Goal: Check status

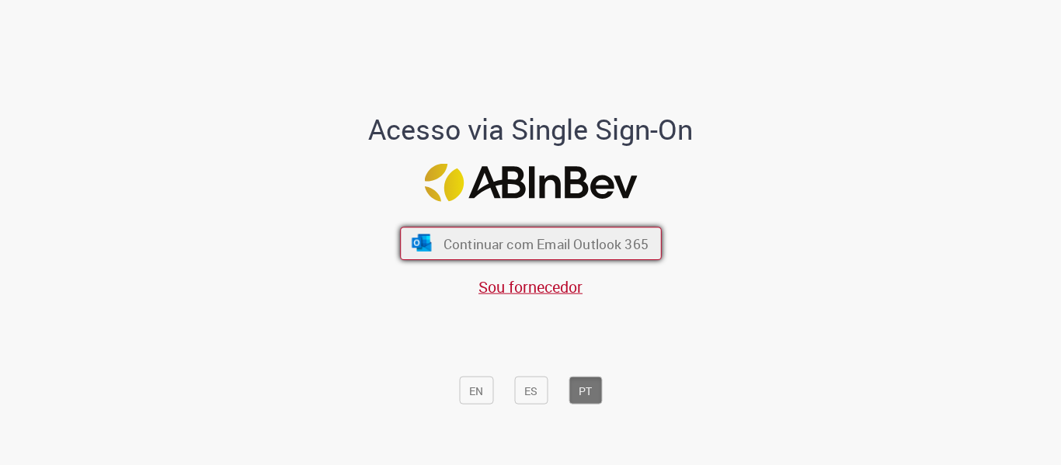
click at [547, 249] on font "Continuar com Email Outlook 365" at bounding box center [545, 244] width 205 height 18
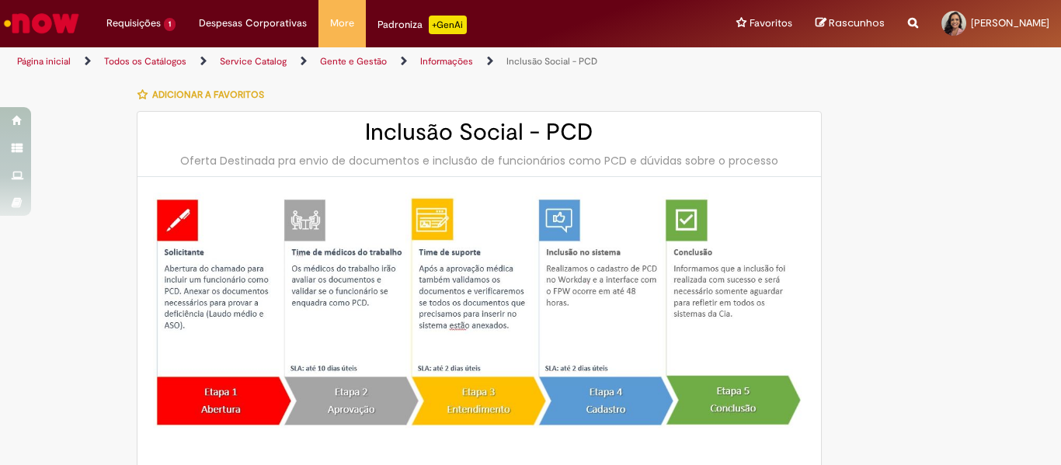
type input "**********"
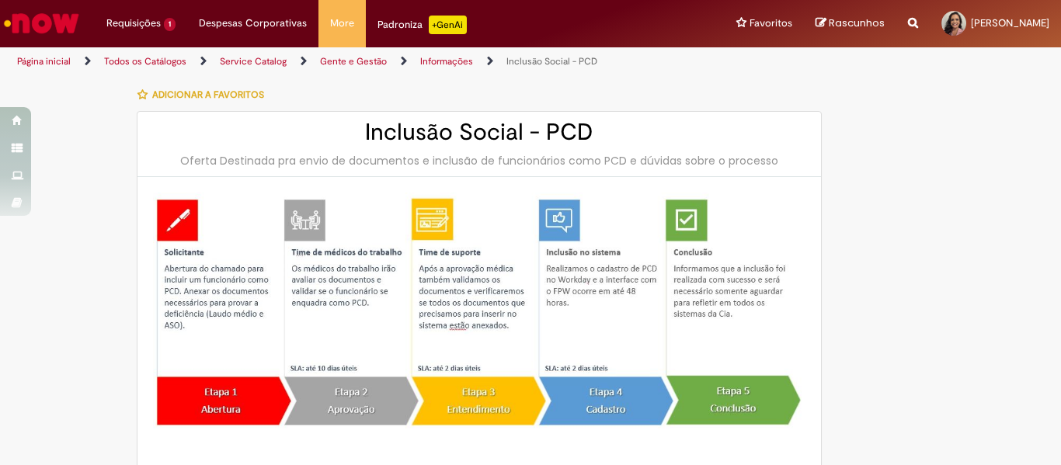
type input "**********"
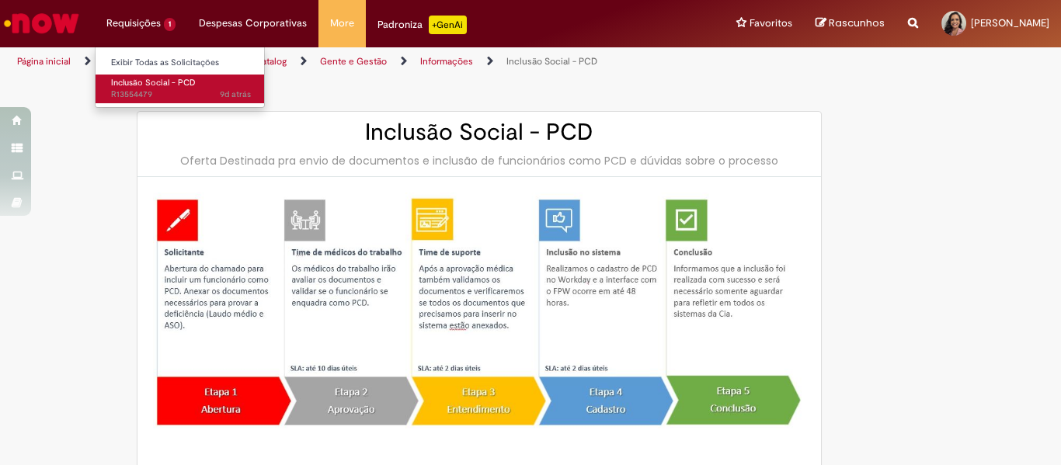
click at [162, 89] on link "Inclusão Social - PCD 9d atrás 9 dias atrás R13554479" at bounding box center [181, 89] width 171 height 29
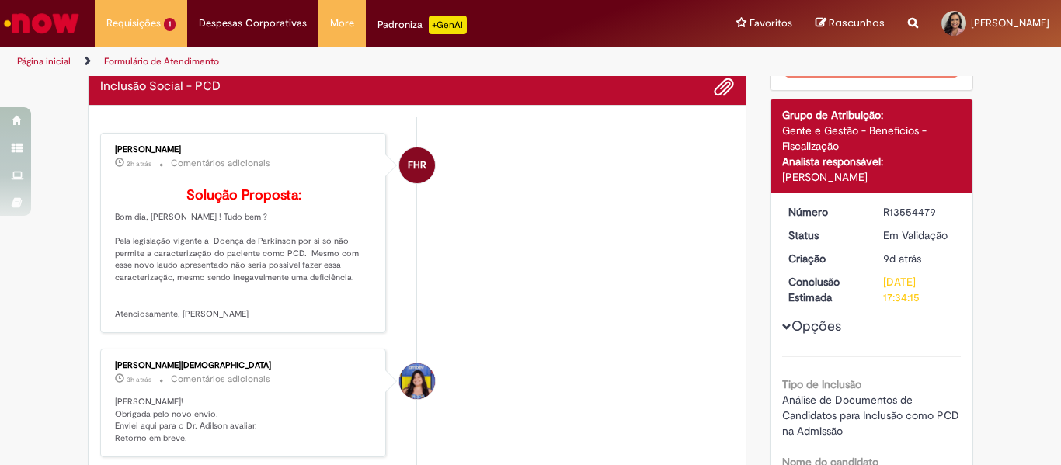
scroll to position [155, 0]
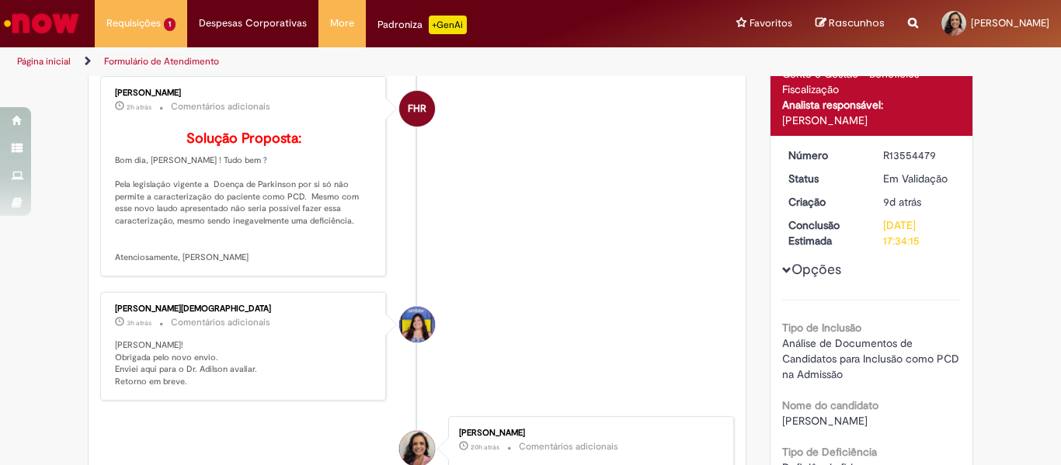
click at [620, 229] on li "FHR [PERSON_NAME] 2h atrás 2 horas atrás Comentários adicionais Solução Propost…" at bounding box center [417, 176] width 634 height 200
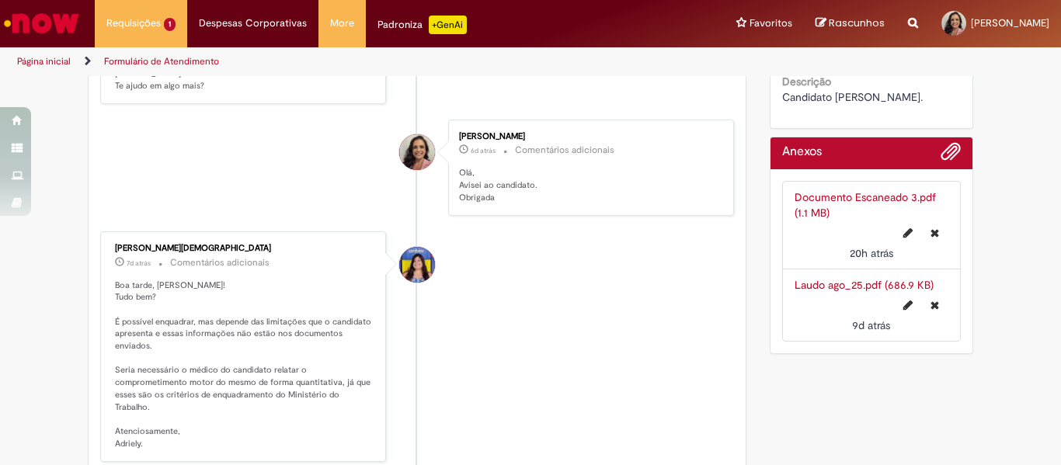
scroll to position [777, 0]
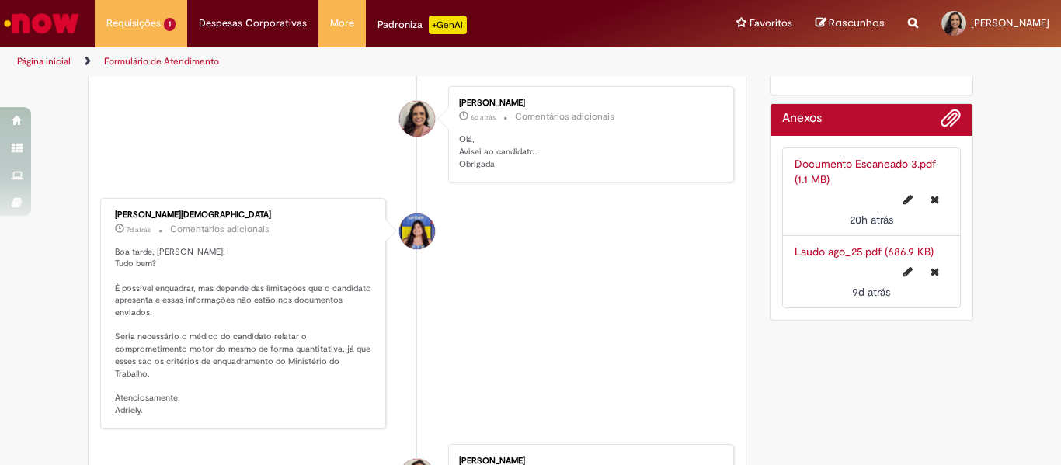
click at [52, 289] on div "Verificar Código de Barras Aguardando Aprovação Aguardando atendimento Em andam…" at bounding box center [530, 63] width 1061 height 1525
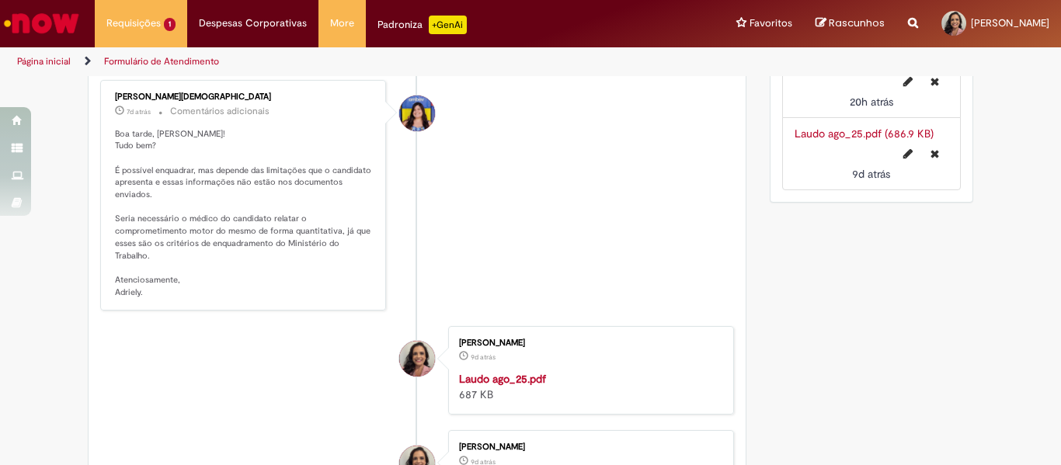
scroll to position [932, 0]
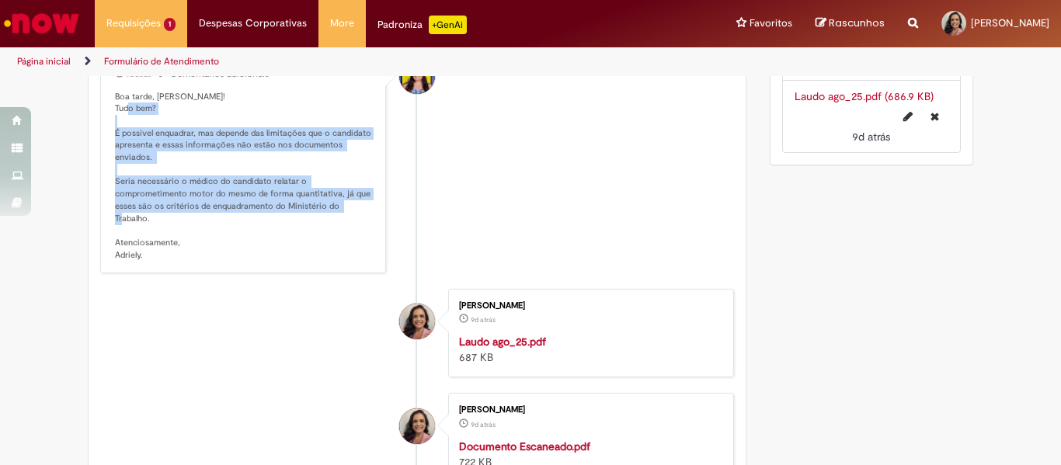
drag, startPoint x: 110, startPoint y: 155, endPoint x: 361, endPoint y: 243, distance: 266.9
click at [361, 243] on p "Boa tarde, [PERSON_NAME]! Tudo bem? É possível enquadrar, mas depende das limit…" at bounding box center [244, 176] width 259 height 171
copy p "É possível enquadrar, mas depende das limitações que o candidato apresenta e es…"
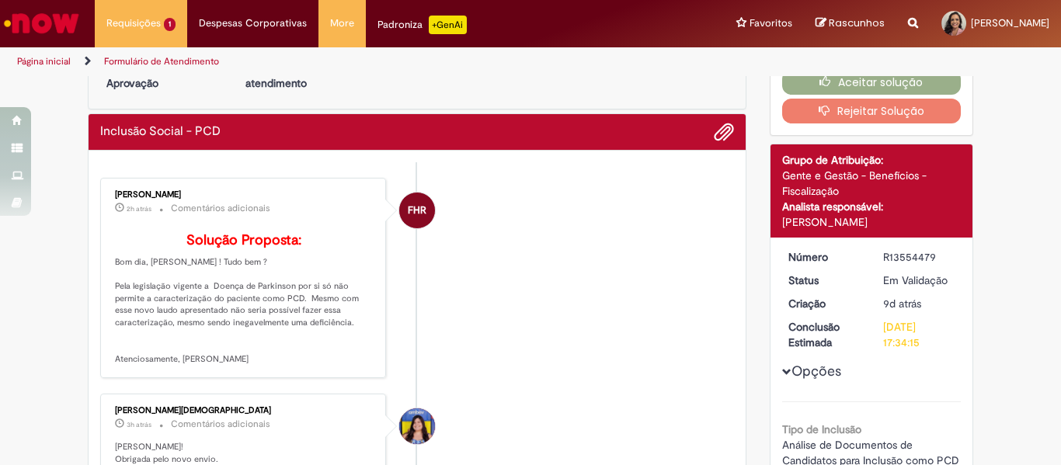
scroll to position [0, 0]
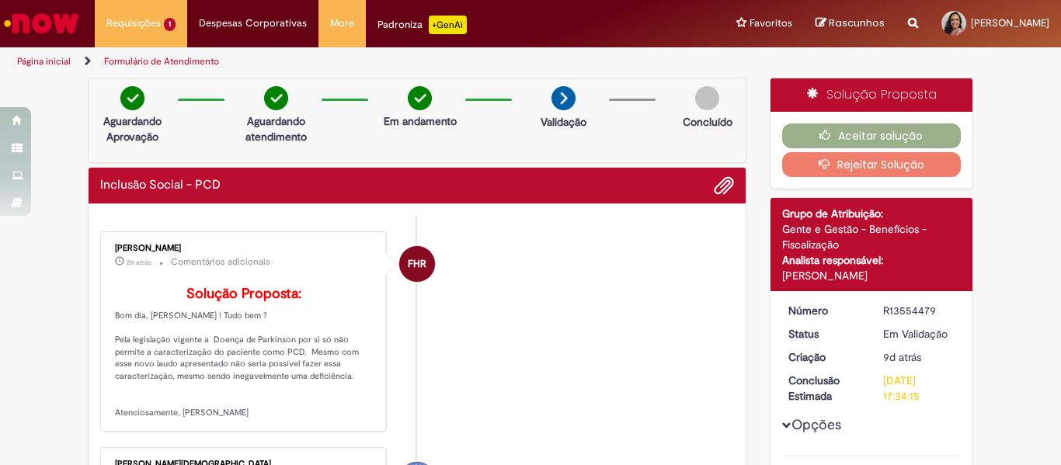
click at [566, 374] on li "FHR [PERSON_NAME] 2h atrás 2 horas atrás Comentários adicionais Solução Propost…" at bounding box center [417, 332] width 634 height 200
click at [638, 315] on li "FHR [PERSON_NAME] 2h atrás 2 horas atrás Comentários adicionais Solução Propost…" at bounding box center [417, 332] width 634 height 200
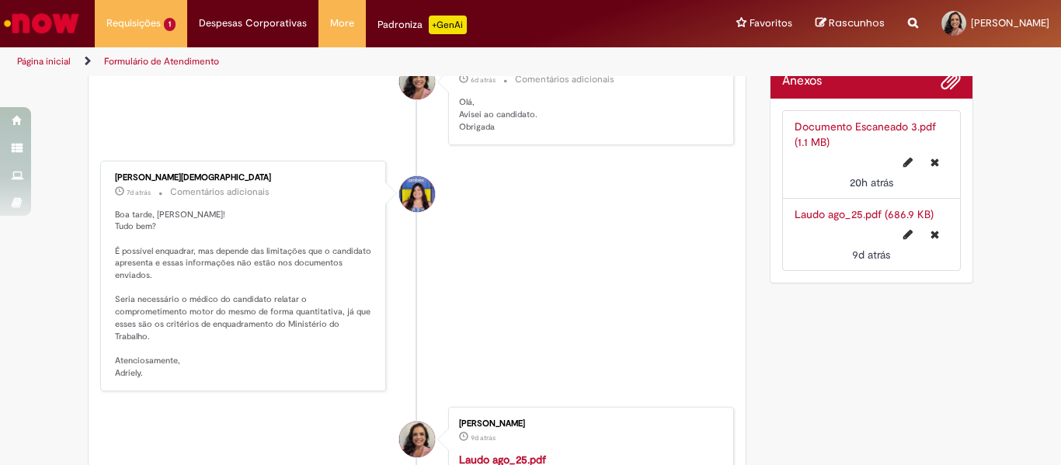
scroll to position [777, 0]
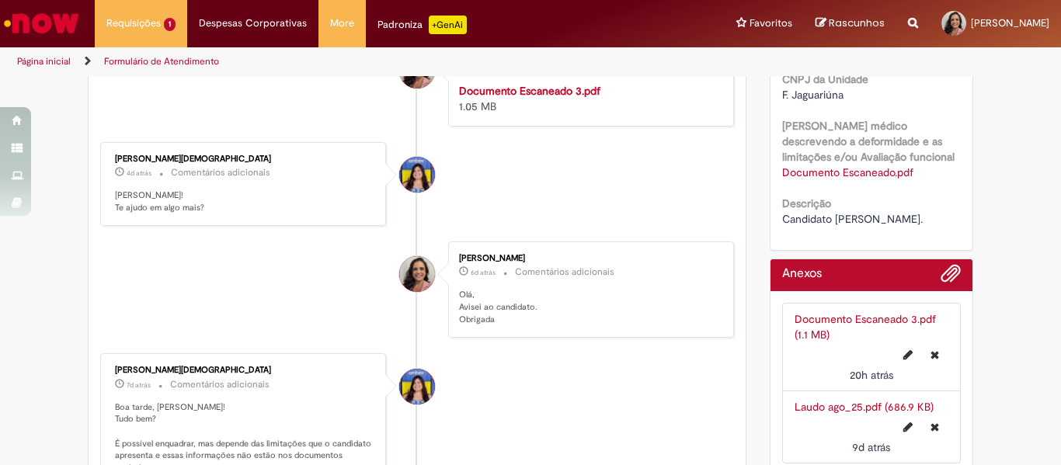
click at [89, 272] on div "Enviar FHR [PERSON_NAME] 2h atrás 2 horas atrás Comentários adicionais Solução …" at bounding box center [417, 277] width 657 height 1389
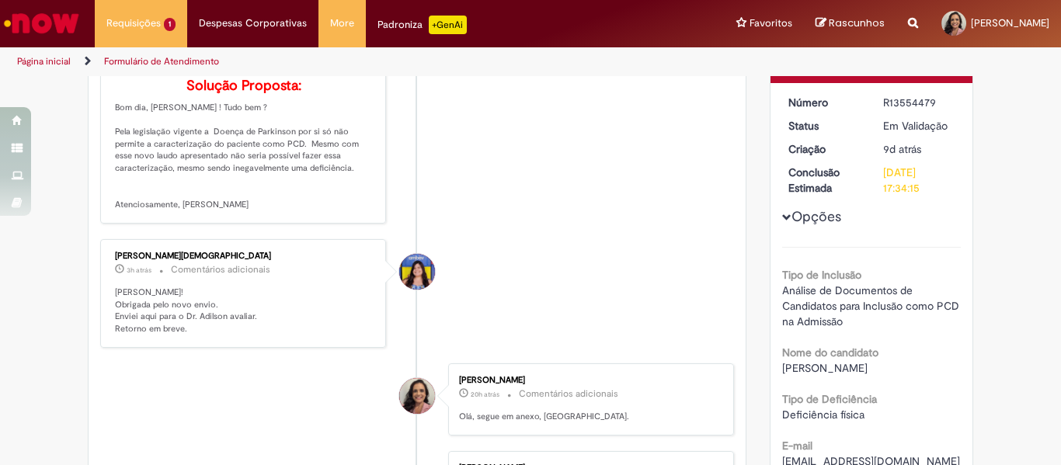
scroll to position [155, 0]
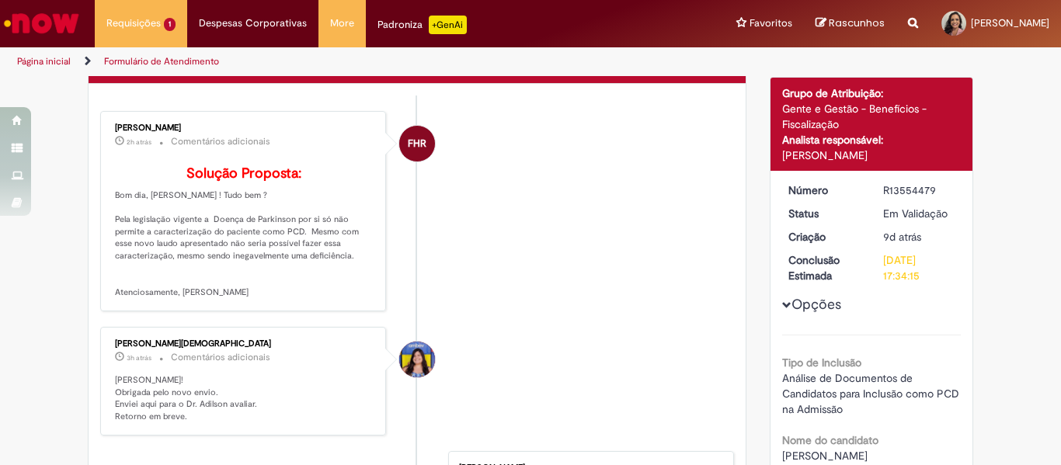
scroll to position [63, 0]
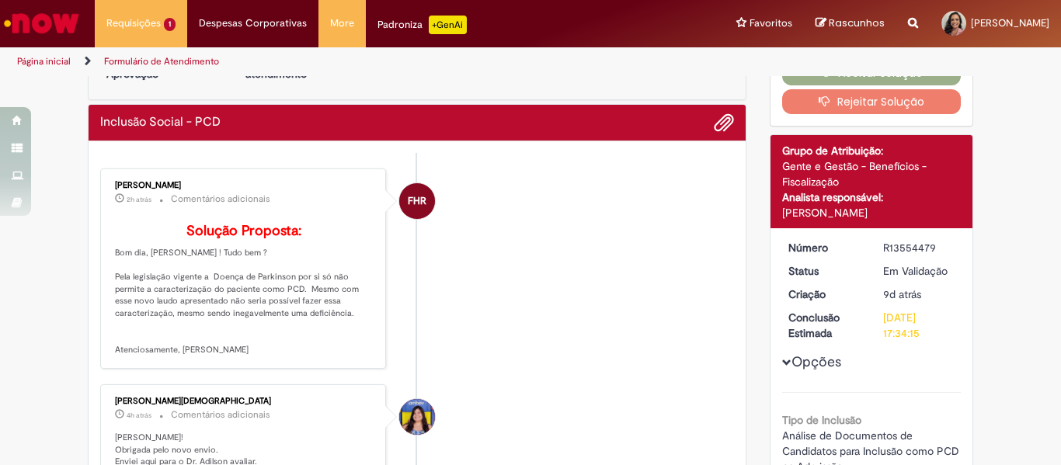
click at [552, 239] on li "FHR [PERSON_NAME] 2h atrás 2 horas atrás Comentários adicionais Solução Propost…" at bounding box center [417, 269] width 634 height 200
